Goal: Task Accomplishment & Management: Manage account settings

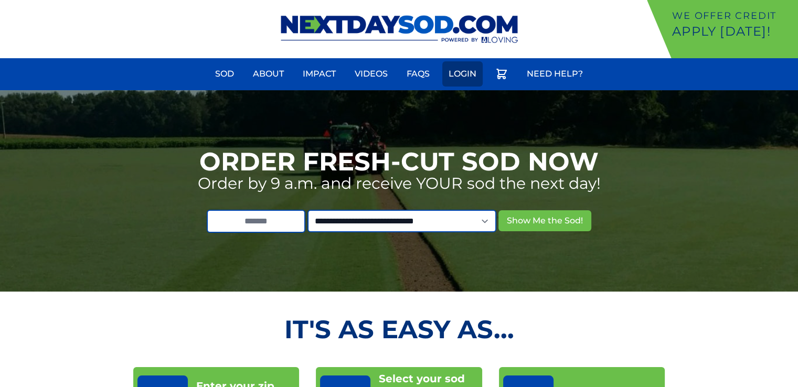
click at [451, 74] on link "Login" at bounding box center [462, 73] width 40 height 25
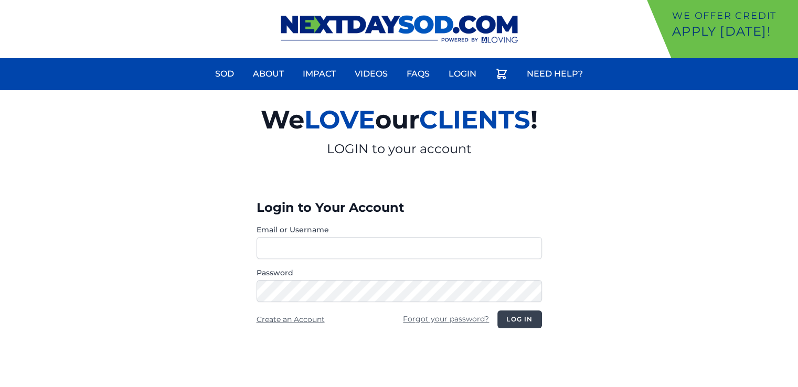
type input "**********"
click at [516, 323] on button "Log in" at bounding box center [519, 320] width 44 height 18
